Goal: Obtain resource: Obtain resource

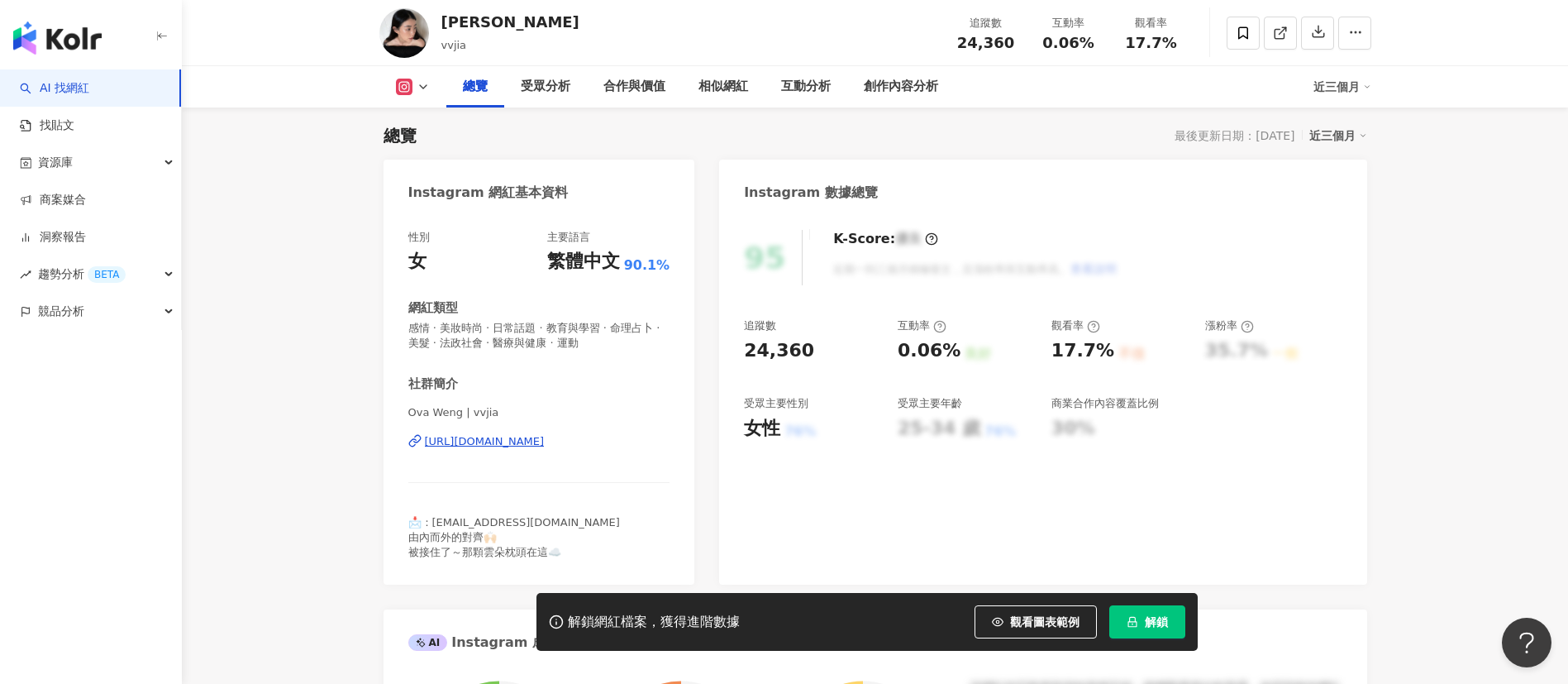
drag, startPoint x: 1160, startPoint y: 620, endPoint x: 1345, endPoint y: 379, distance: 303.8
click at [1160, 619] on span "解鎖" at bounding box center [1157, 621] width 23 height 13
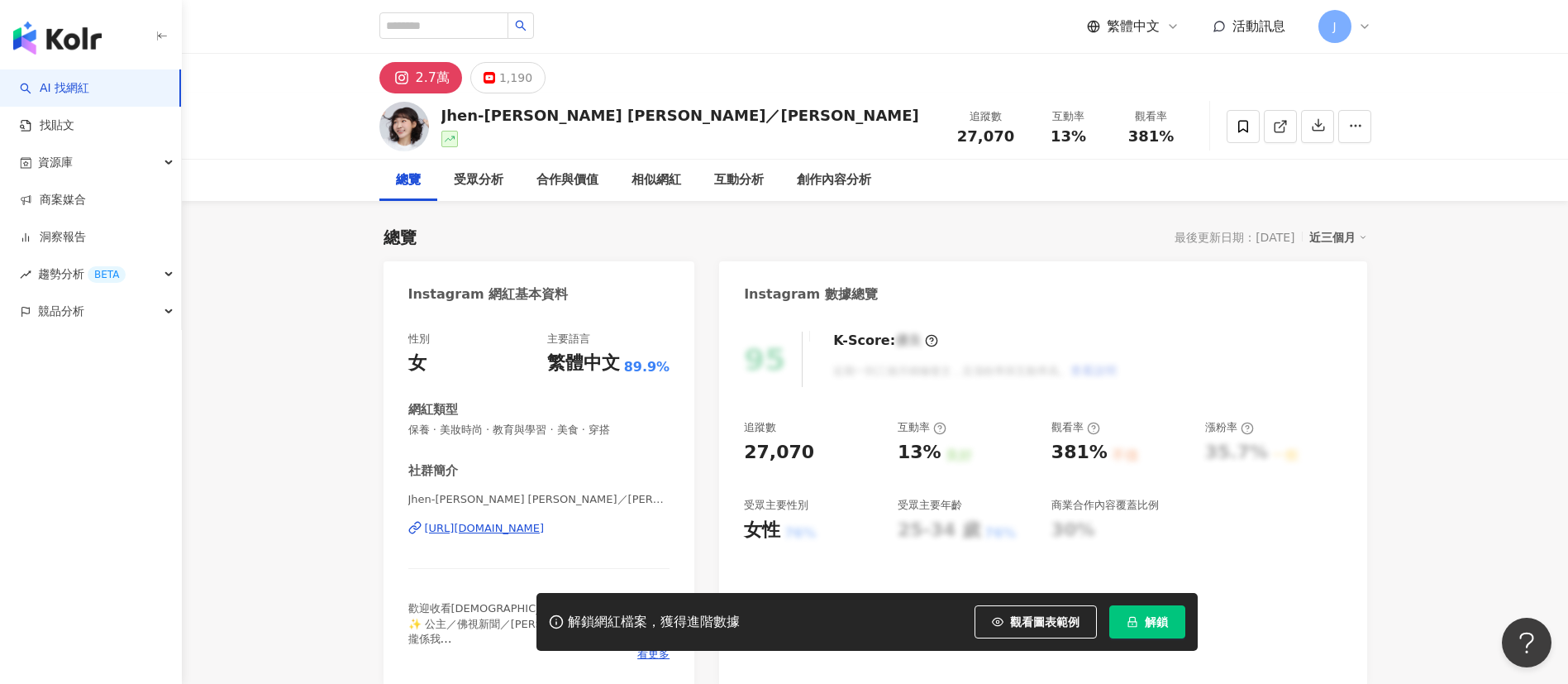
scroll to position [101, 0]
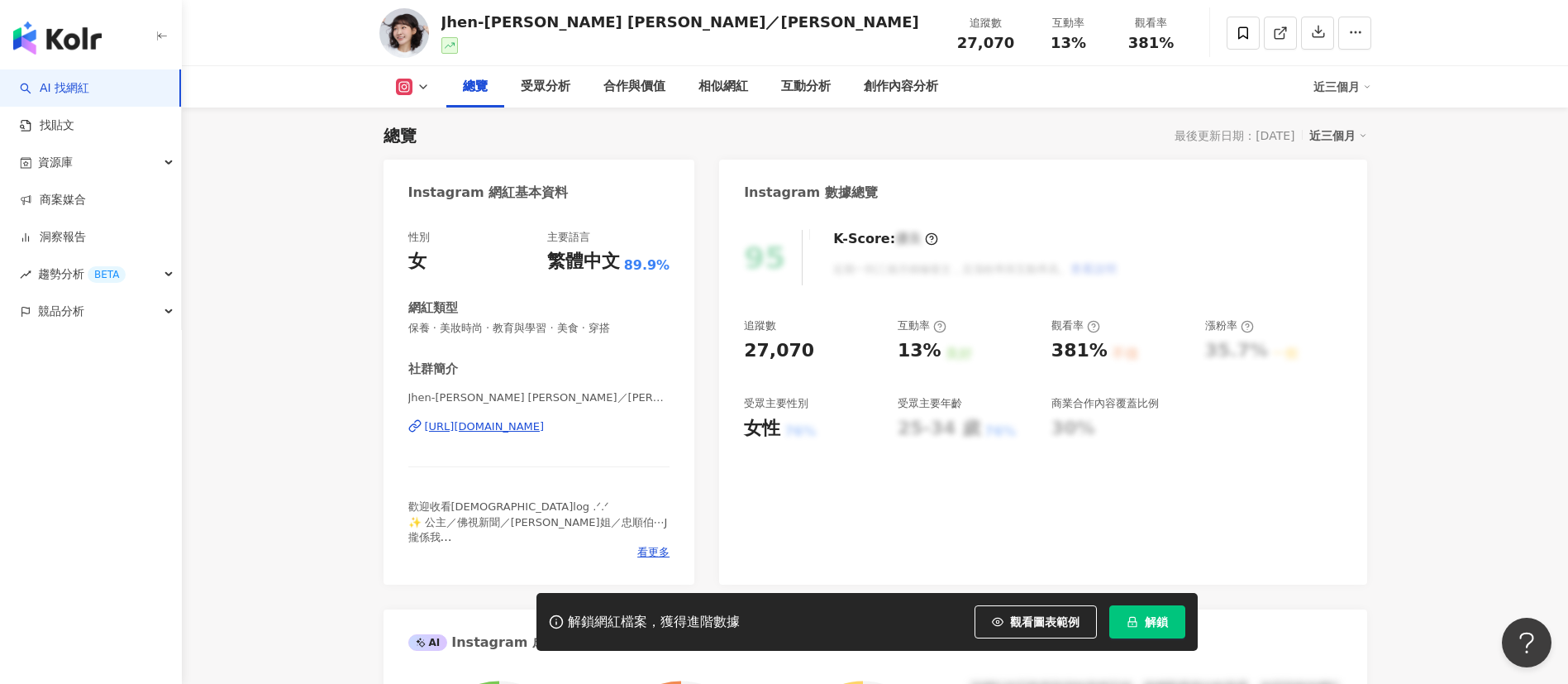
click at [1164, 619] on span "解鎖" at bounding box center [1157, 621] width 23 height 13
